Goal: Task Accomplishment & Management: Manage account settings

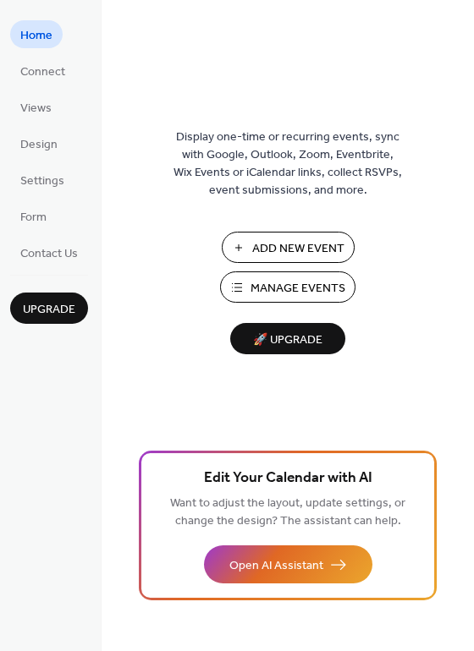
click at [281, 284] on span "Manage Events" at bounding box center [297, 289] width 95 height 18
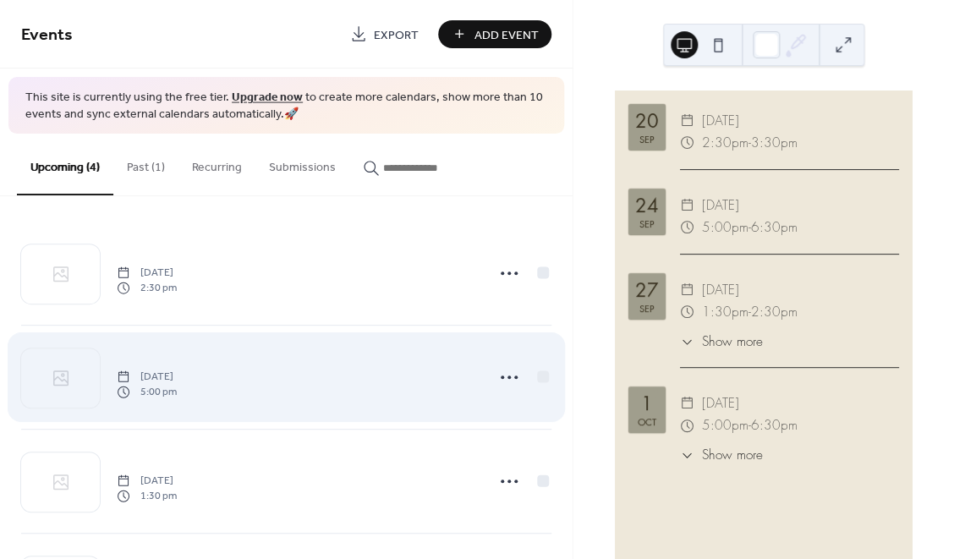
scroll to position [104, 0]
click at [502, 377] on circle at bounding box center [502, 377] width 3 height 3
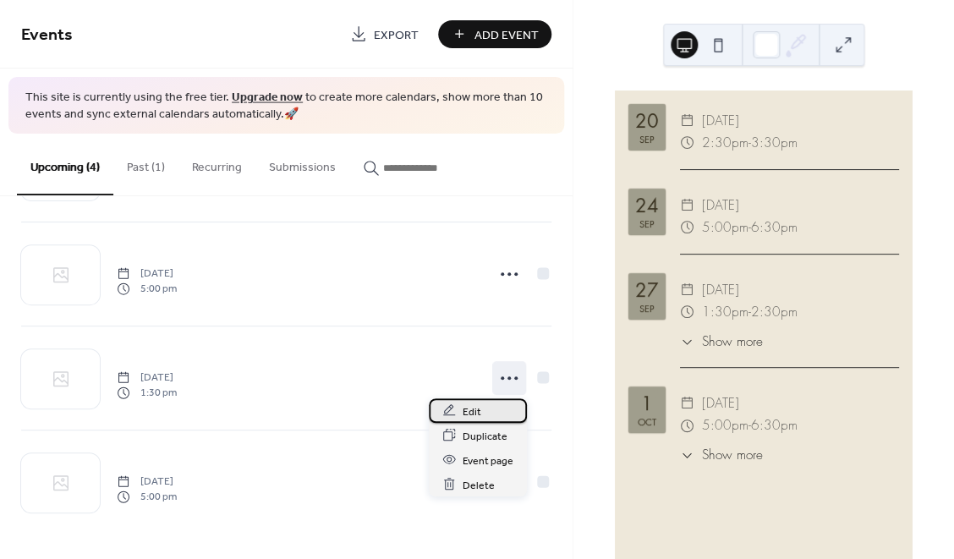
click at [486, 414] on div "Edit" at bounding box center [478, 410] width 98 height 25
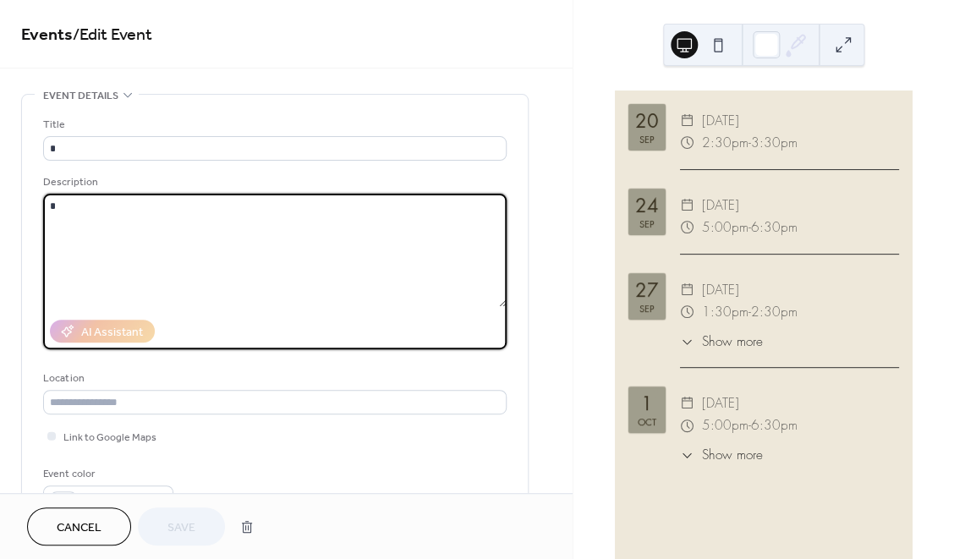
click at [288, 272] on textarea at bounding box center [275, 250] width 464 height 113
click at [180, 523] on span "Save" at bounding box center [181, 528] width 28 height 18
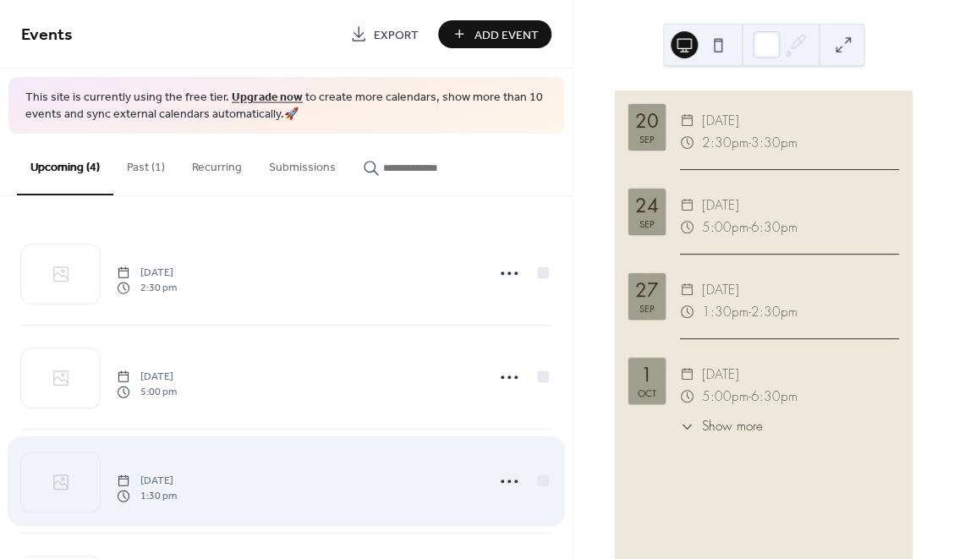
click at [177, 480] on span "[DATE]" at bounding box center [147, 480] width 60 height 15
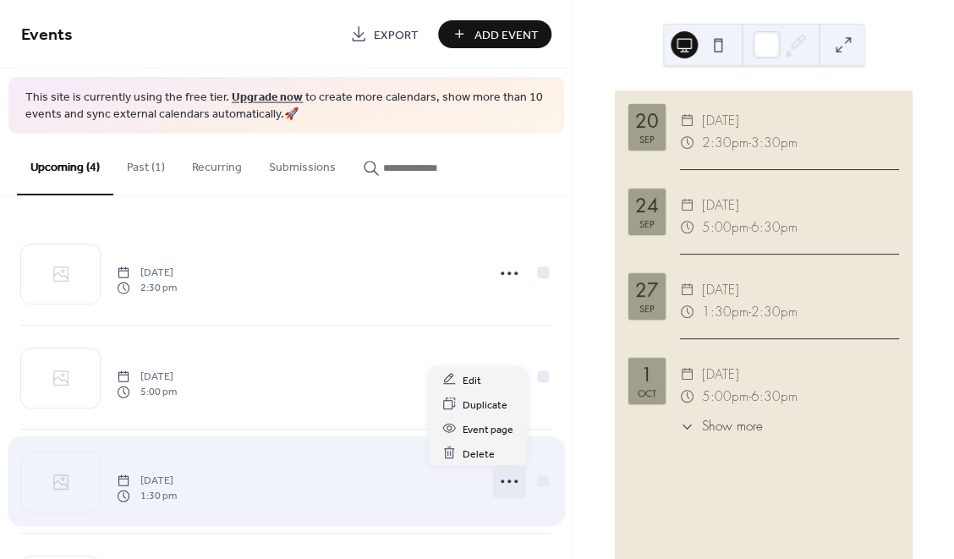
click at [508, 483] on icon at bounding box center [509, 481] width 27 height 27
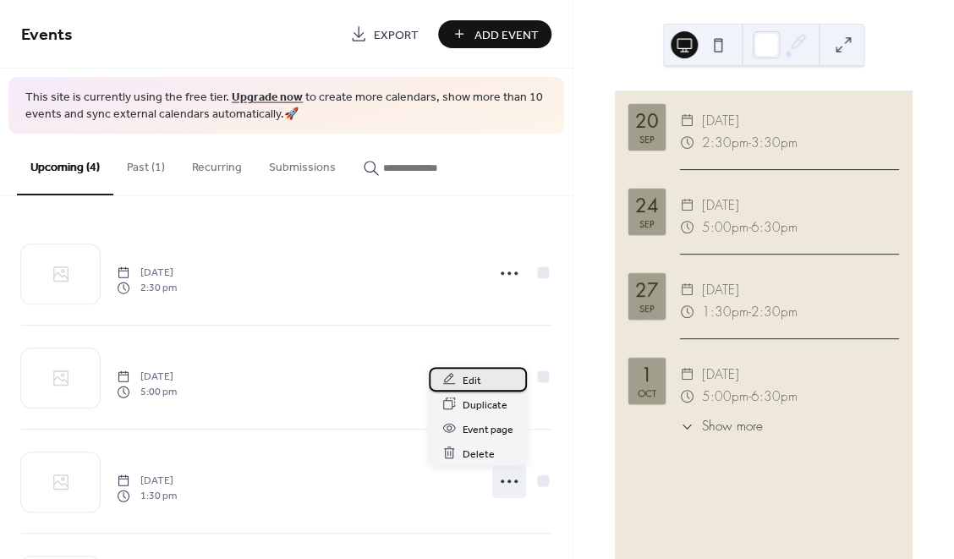
click at [506, 380] on div "Edit" at bounding box center [478, 379] width 98 height 25
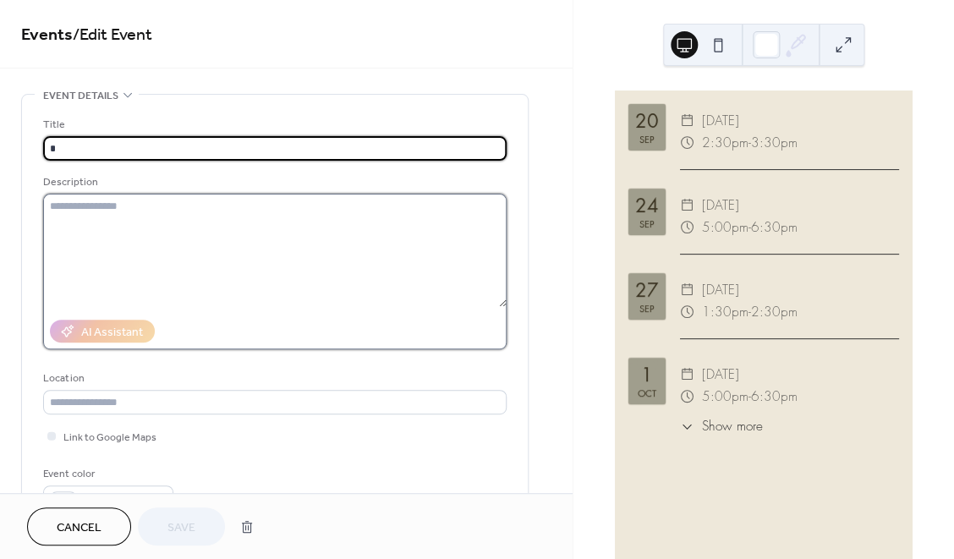
click at [350, 261] on textarea at bounding box center [275, 250] width 464 height 113
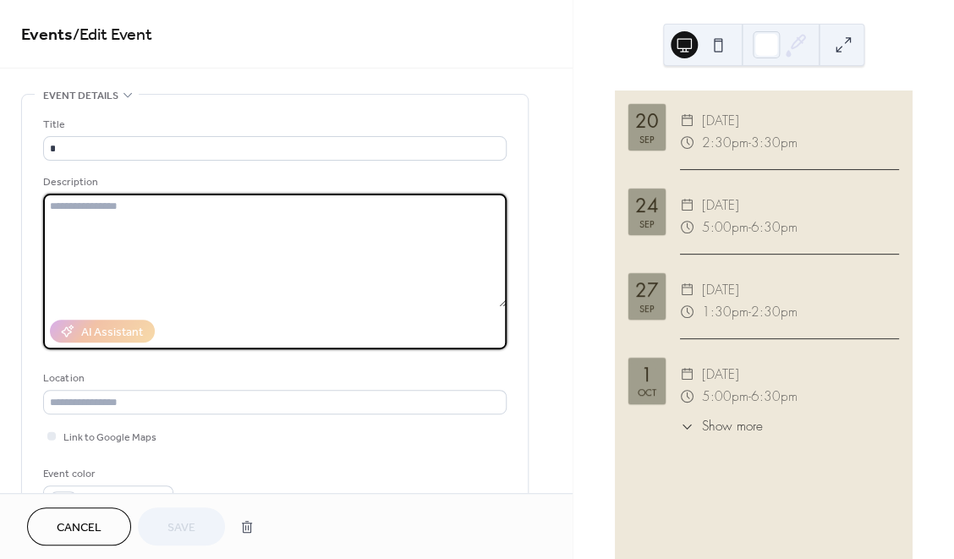
click at [228, 261] on textarea at bounding box center [275, 250] width 464 height 113
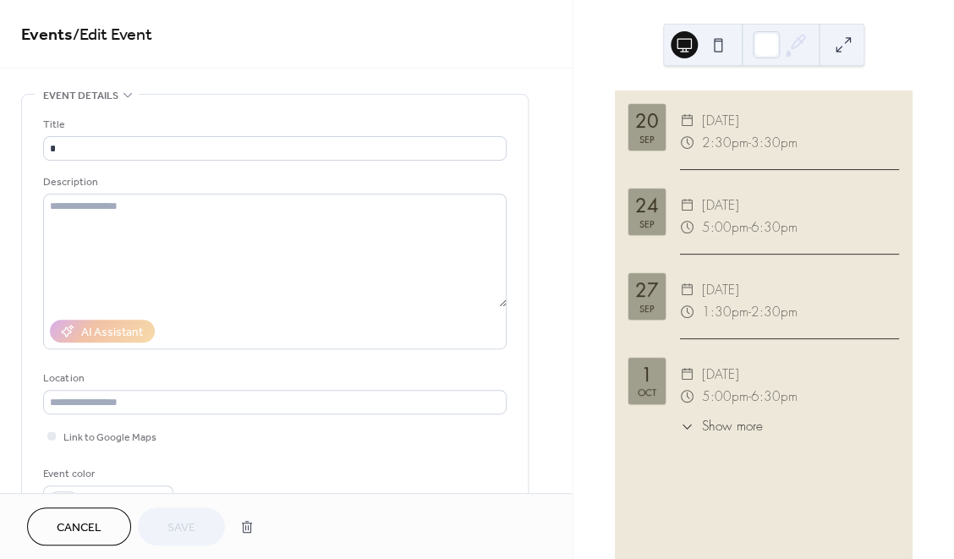
click at [74, 540] on button "Cancel" at bounding box center [79, 527] width 104 height 38
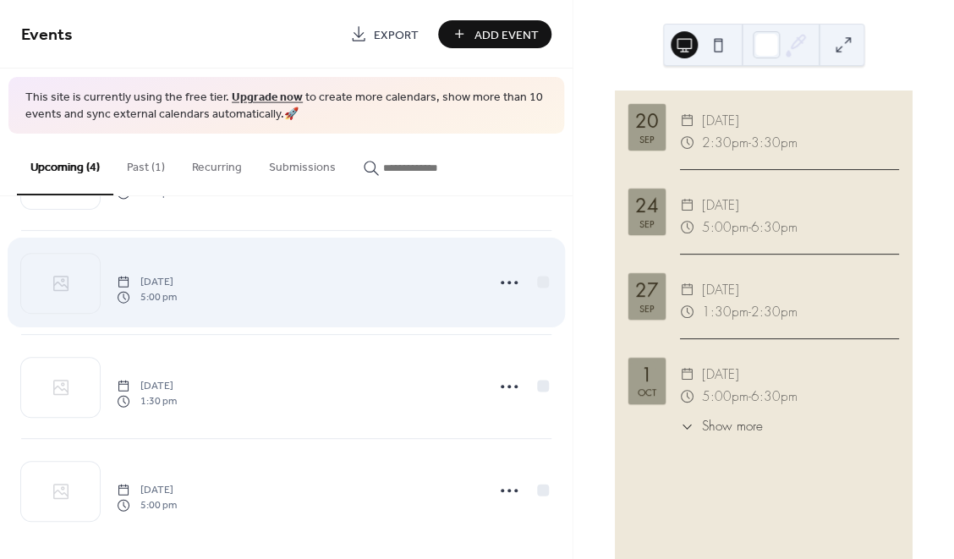
scroll to position [104, 0]
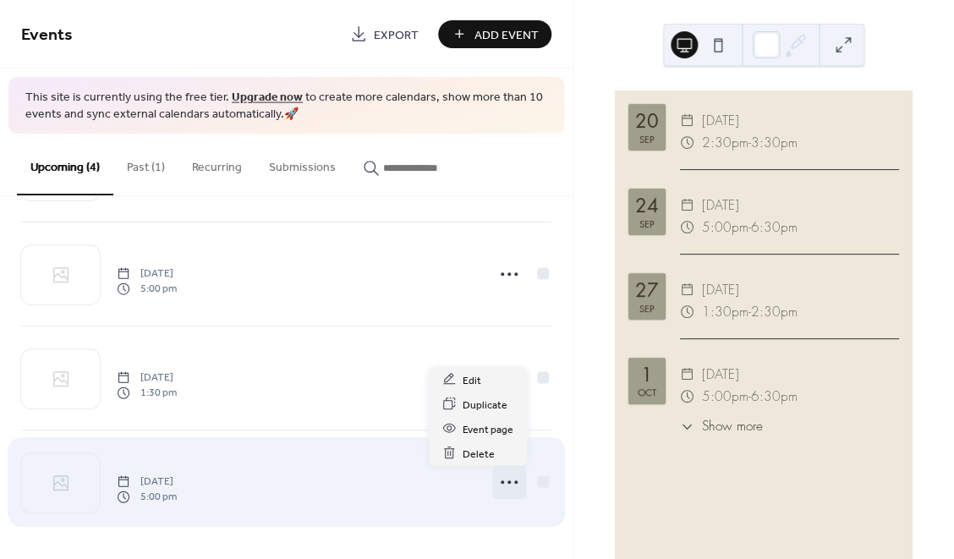
click at [502, 484] on icon at bounding box center [509, 482] width 27 height 27
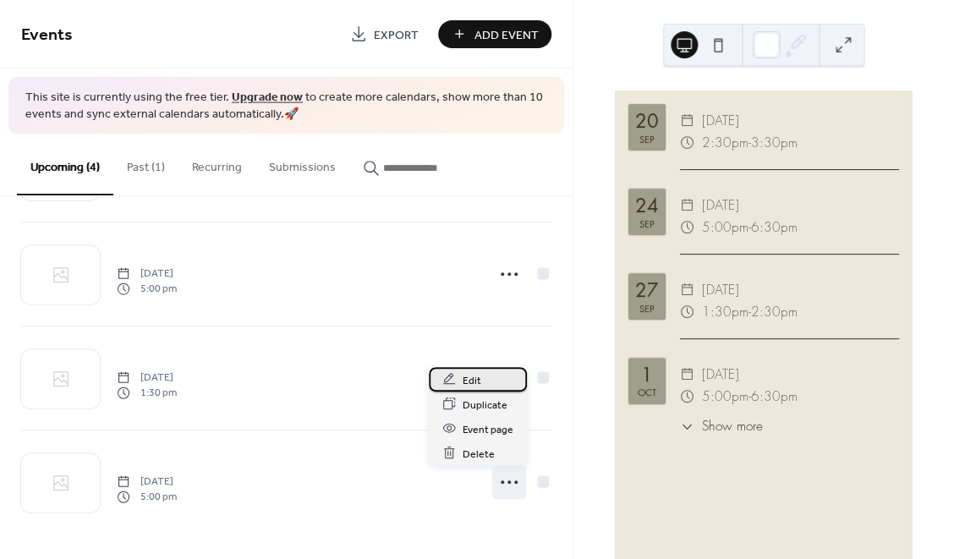
click at [497, 374] on div "Edit" at bounding box center [478, 379] width 98 height 25
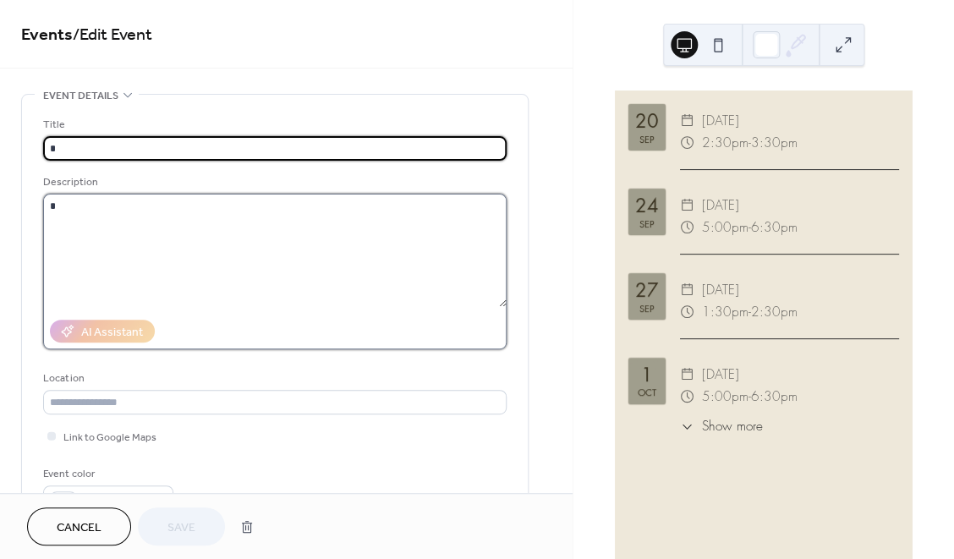
click at [414, 273] on textarea at bounding box center [275, 250] width 464 height 113
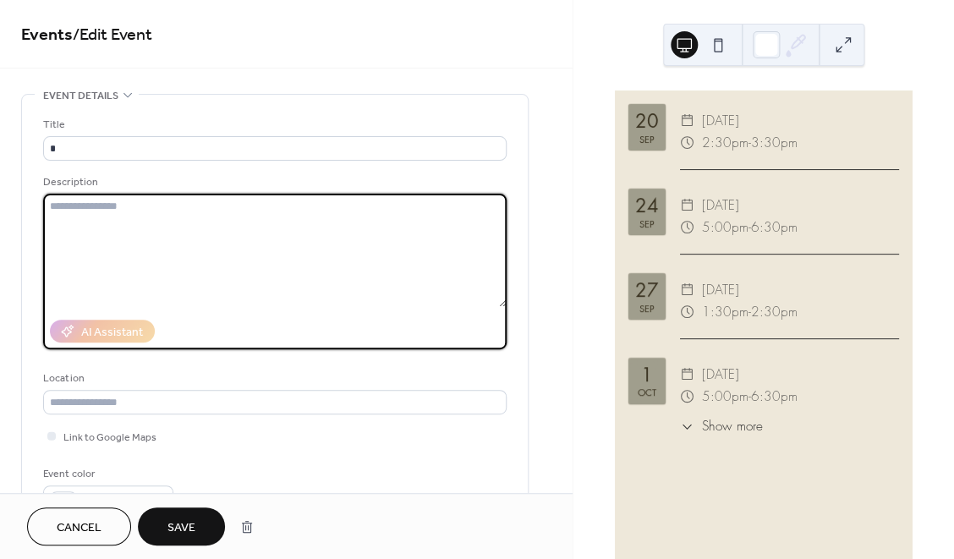
click at [177, 536] on span "Save" at bounding box center [181, 528] width 28 height 18
